Goal: Task Accomplishment & Management: Use online tool/utility

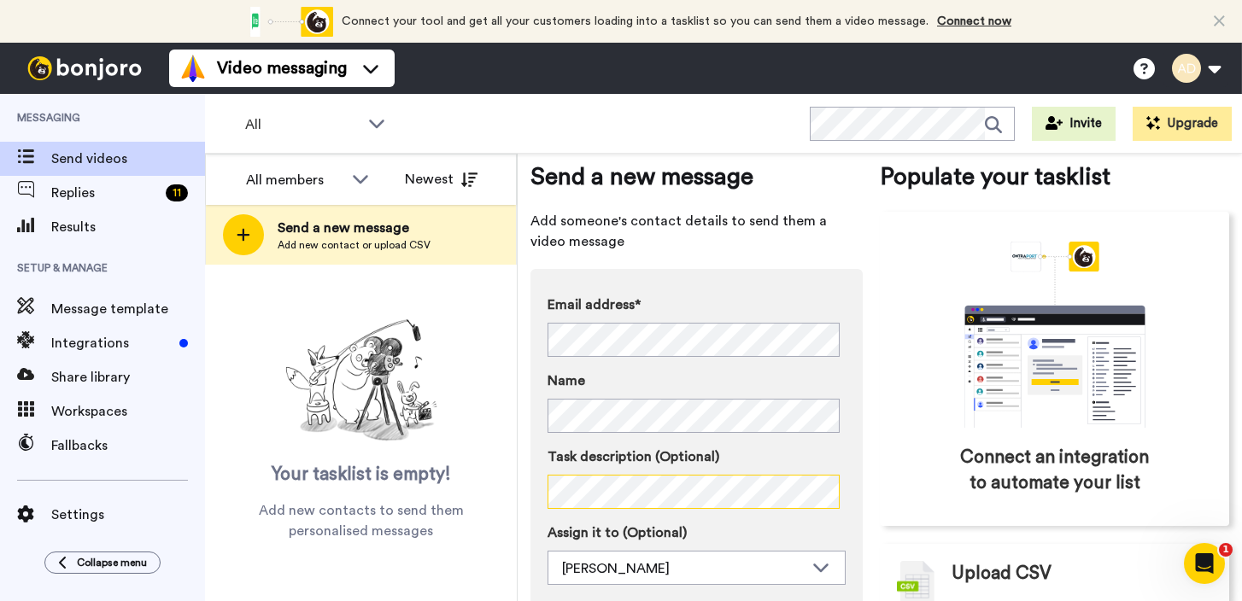
scroll to position [124, 0]
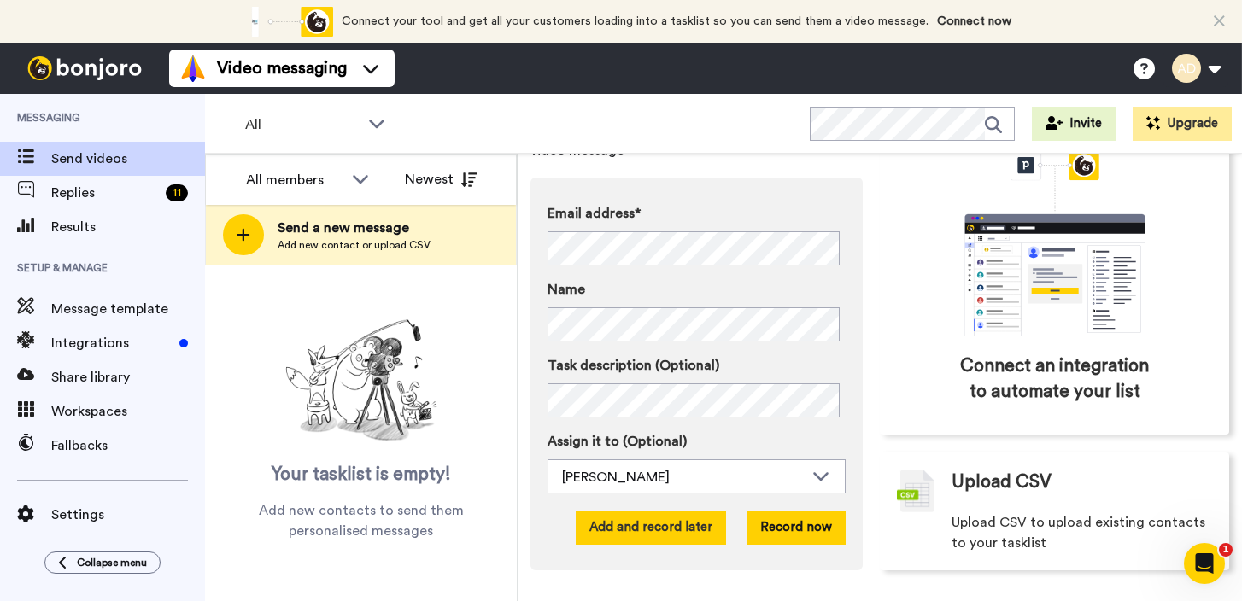
click at [679, 525] on button "Add and record later" at bounding box center [651, 528] width 150 height 34
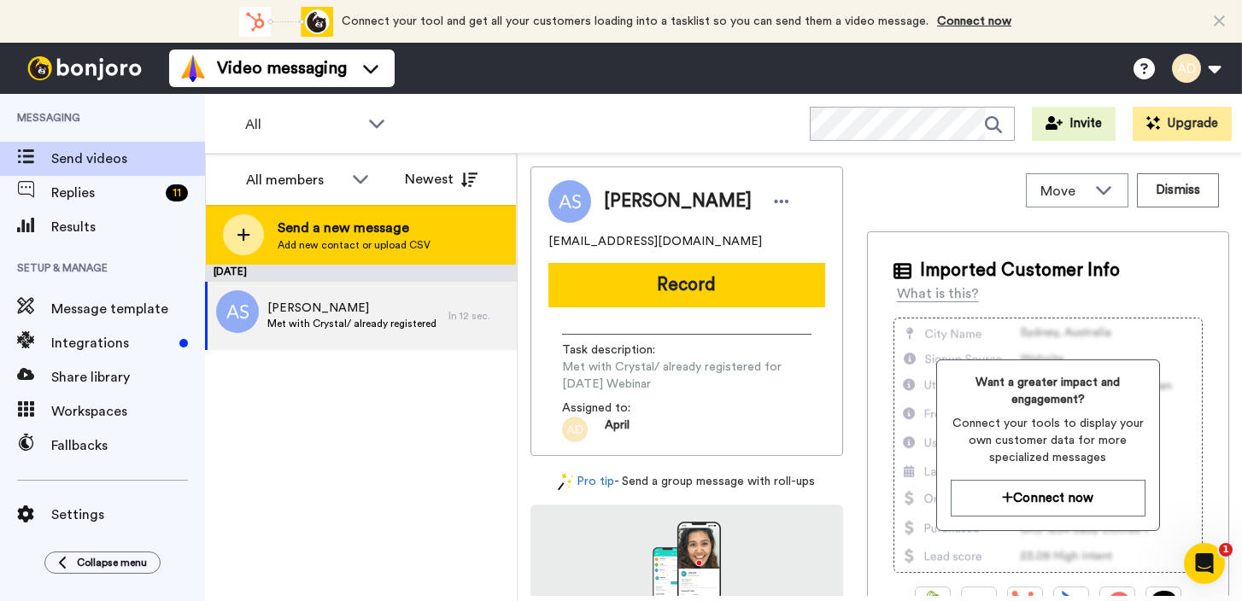
click at [336, 238] on span "Add new contact or upload CSV" at bounding box center [354, 245] width 153 height 14
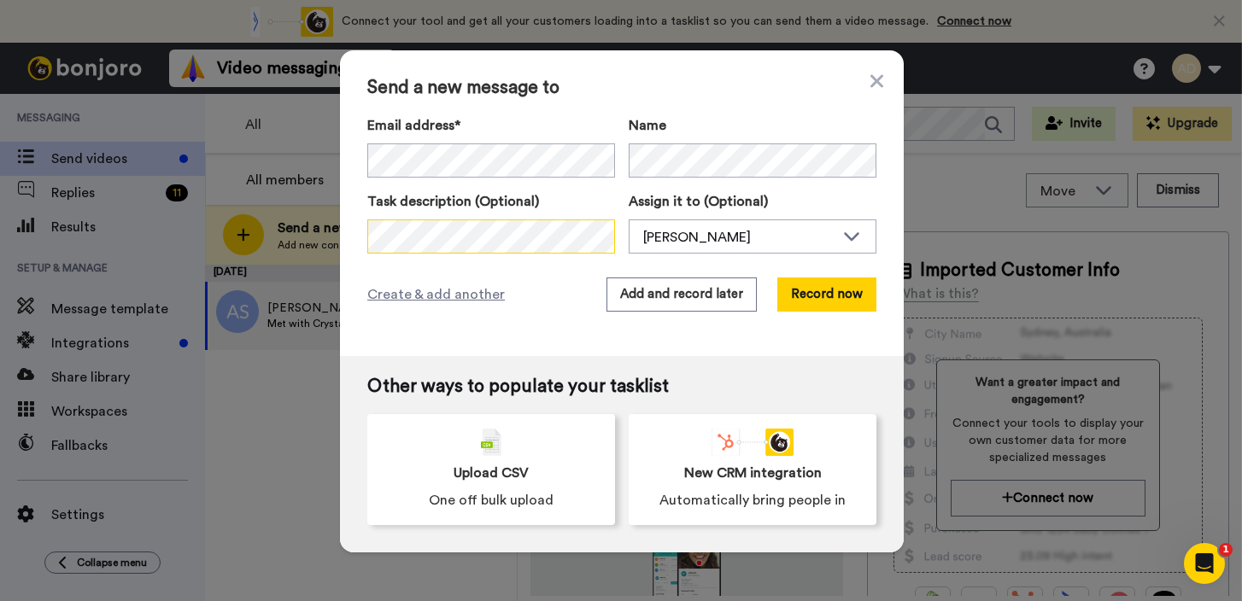
scroll to position [0, 359]
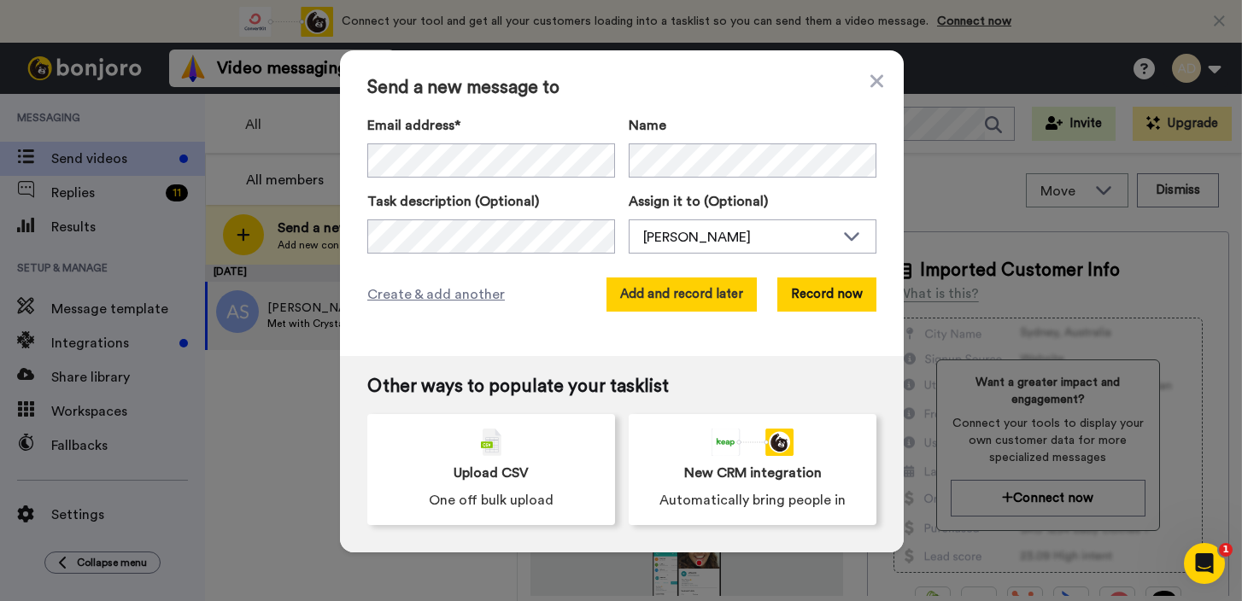
click at [691, 294] on button "Add and record later" at bounding box center [681, 295] width 150 height 34
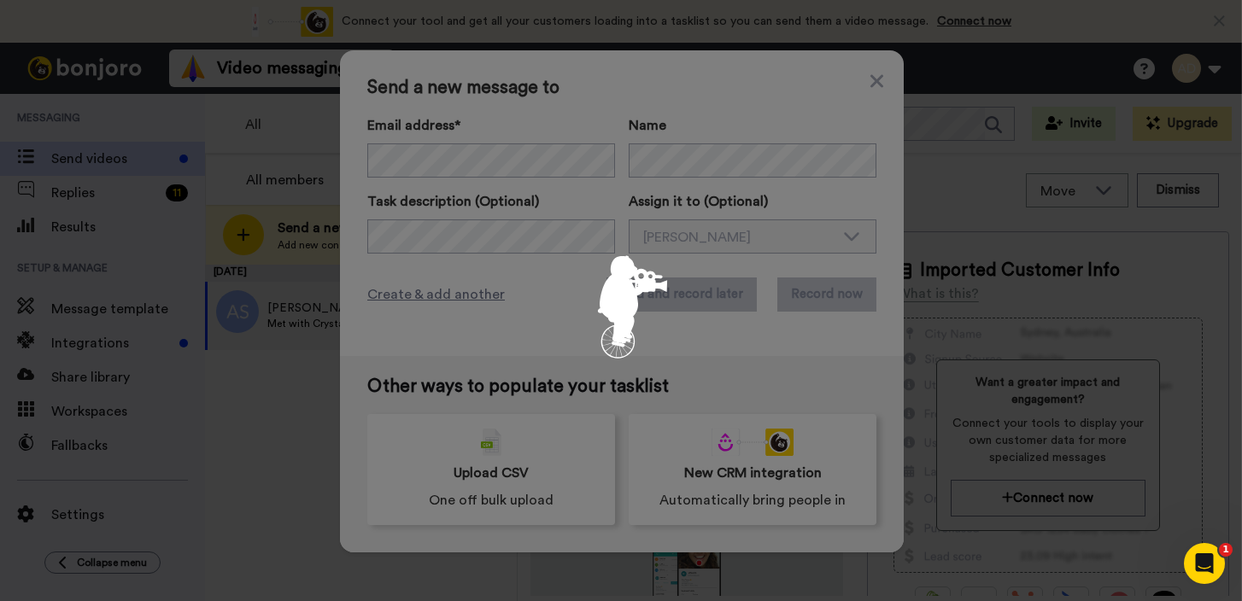
scroll to position [0, 0]
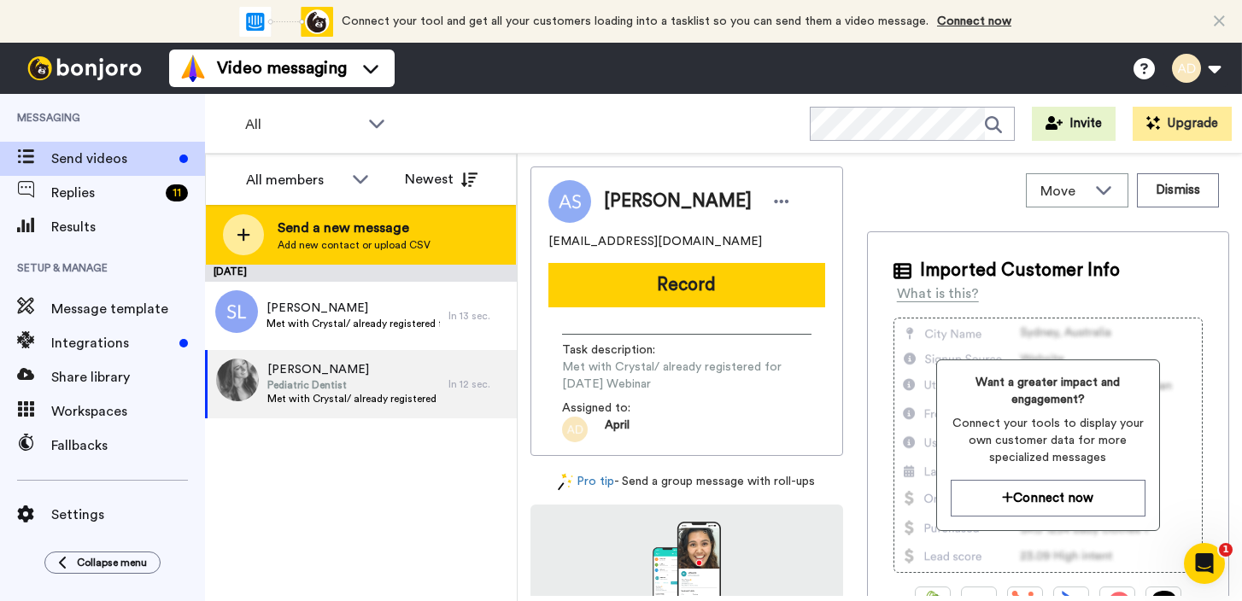
click at [402, 236] on span "Send a new message" at bounding box center [354, 228] width 153 height 20
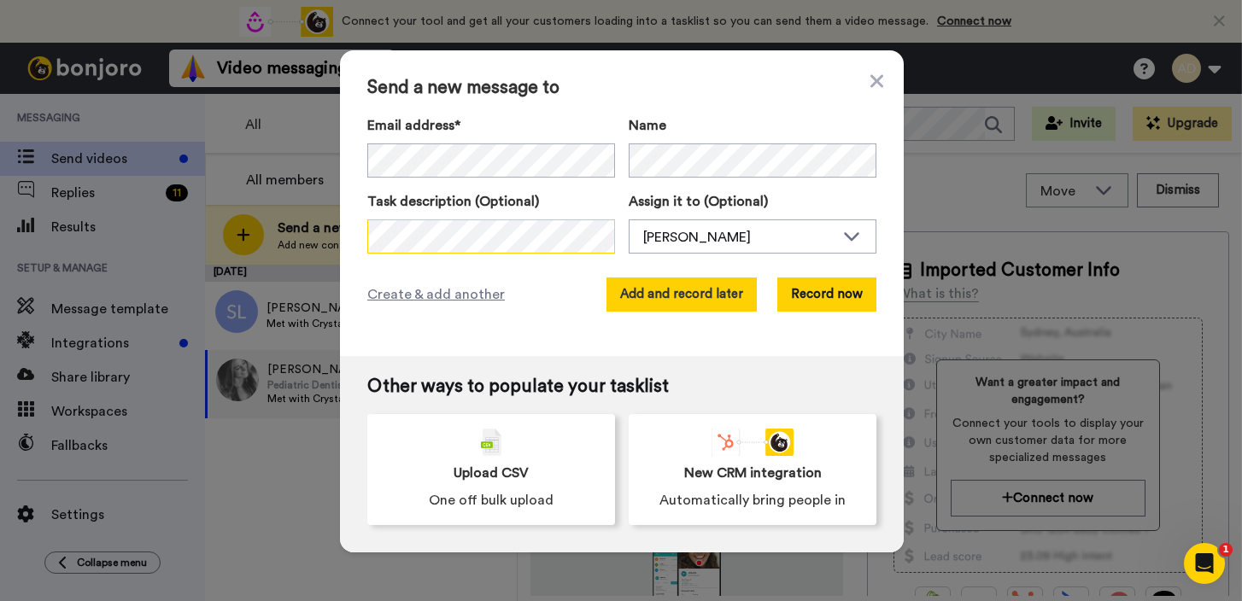
scroll to position [0, 178]
click at [705, 297] on button "Add and record later" at bounding box center [681, 295] width 150 height 34
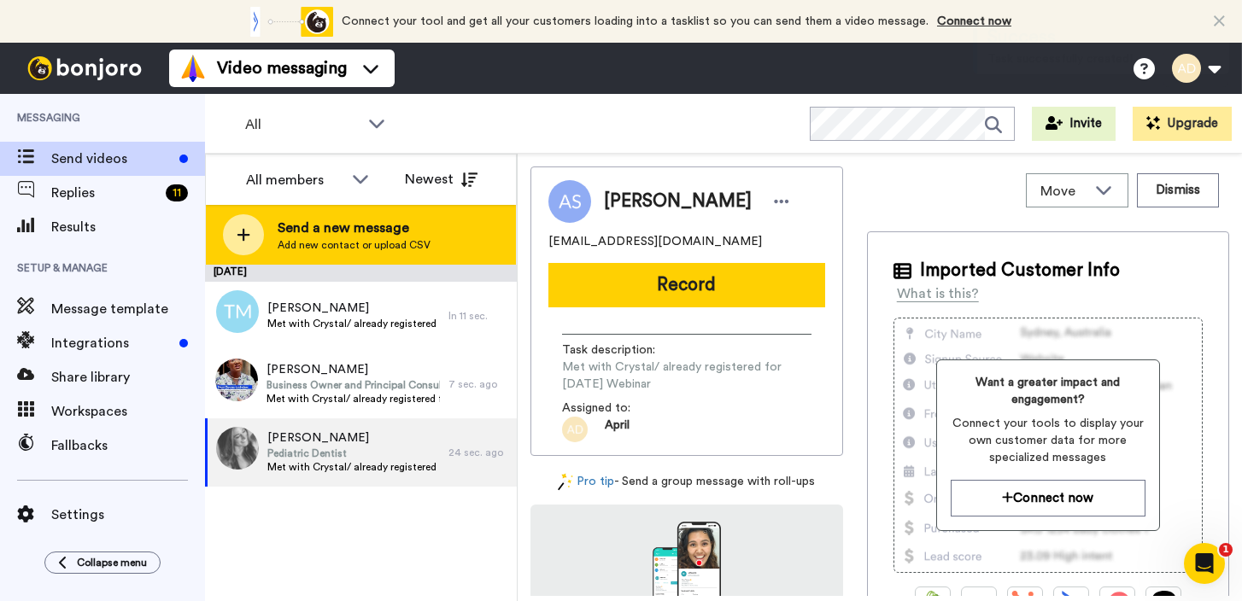
click at [396, 234] on span "Send a new message" at bounding box center [354, 228] width 153 height 20
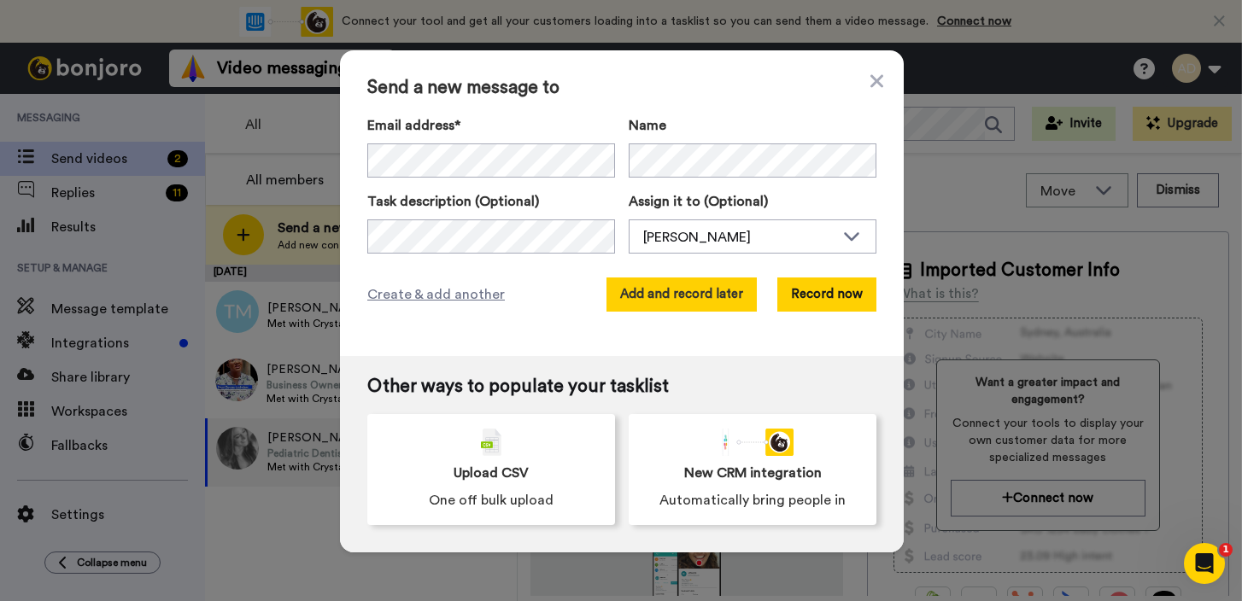
click at [686, 295] on button "Add and record later" at bounding box center [681, 295] width 150 height 34
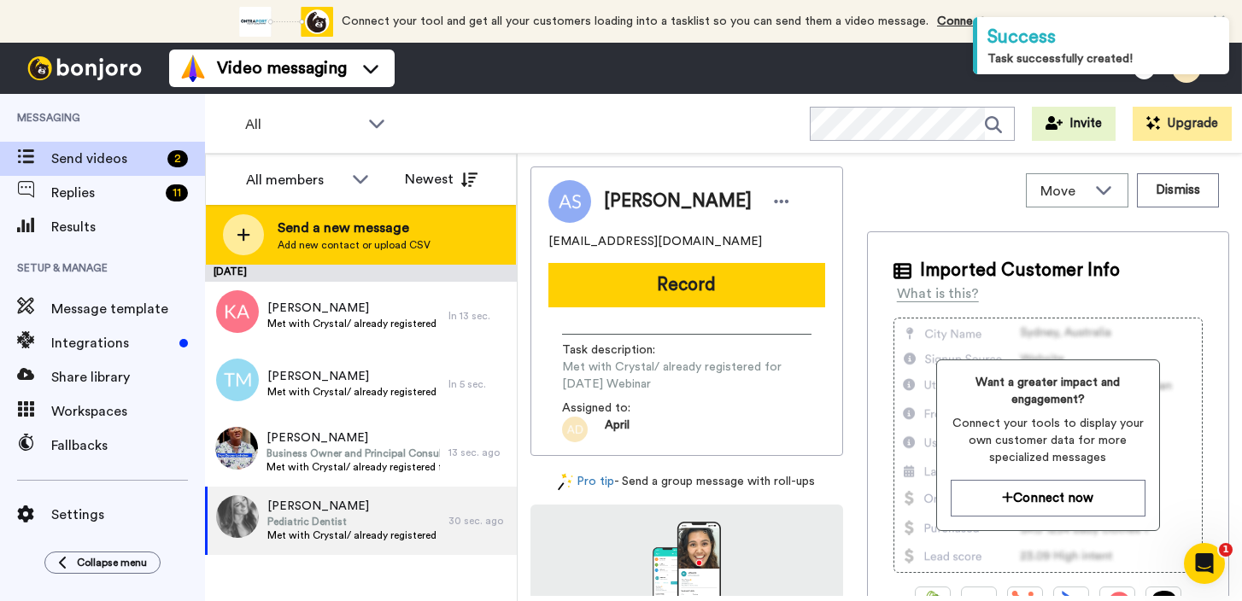
click at [387, 243] on span "Add new contact or upload CSV" at bounding box center [354, 245] width 153 height 14
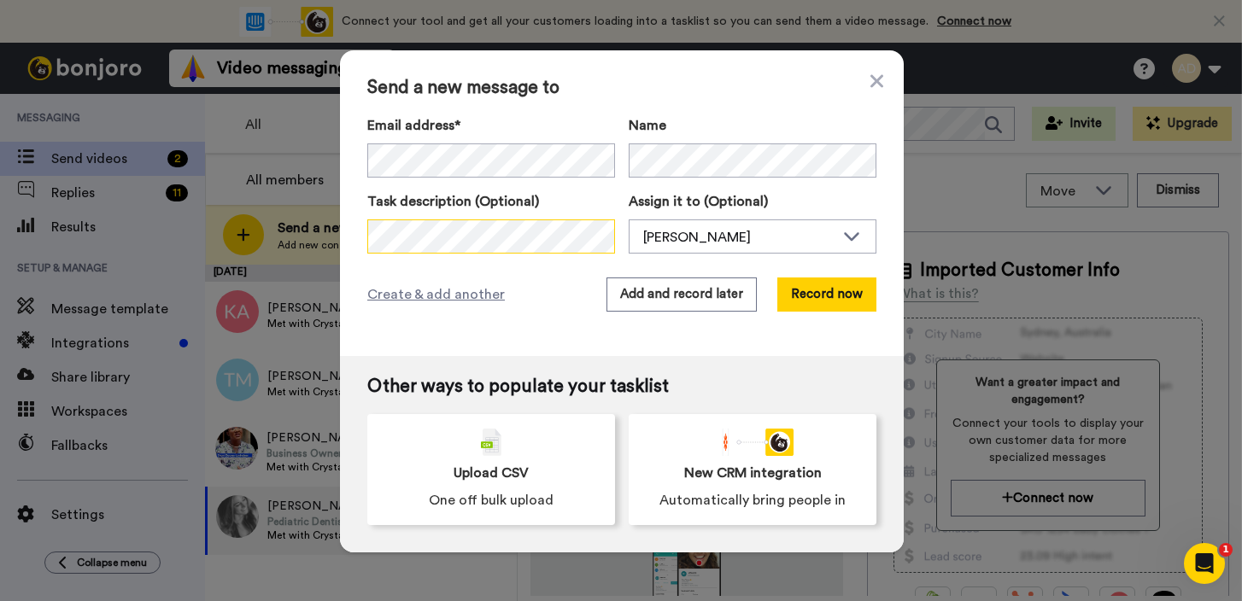
scroll to position [0, 108]
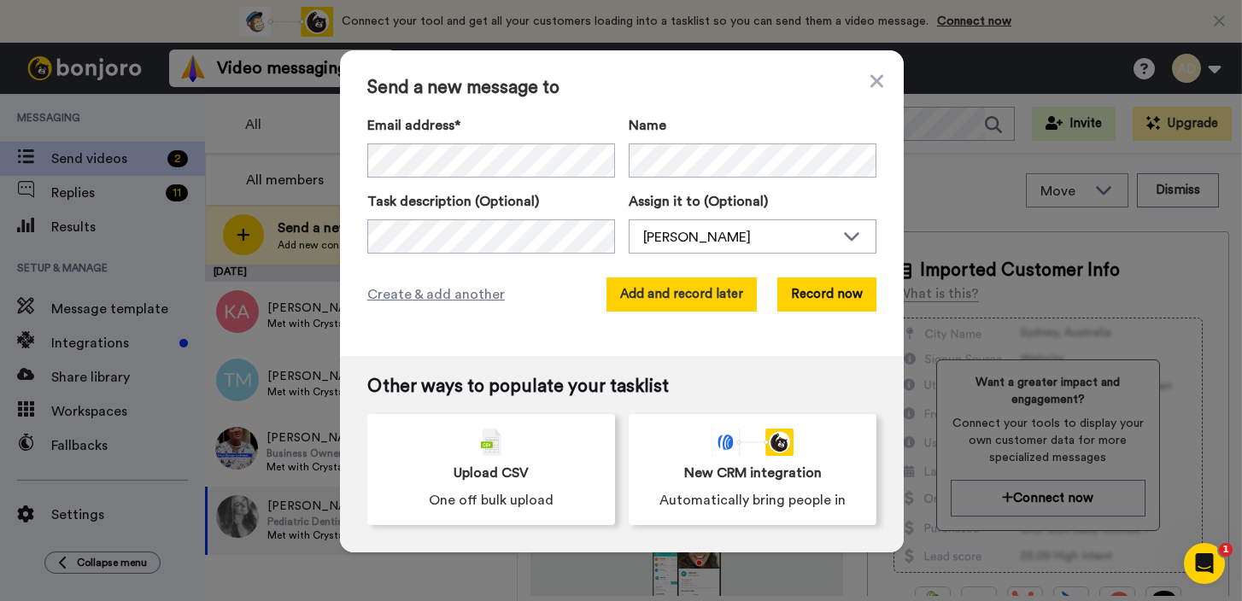
click at [686, 294] on button "Add and record later" at bounding box center [681, 295] width 150 height 34
